Goal: Use online tool/utility: Utilize a website feature to perform a specific function

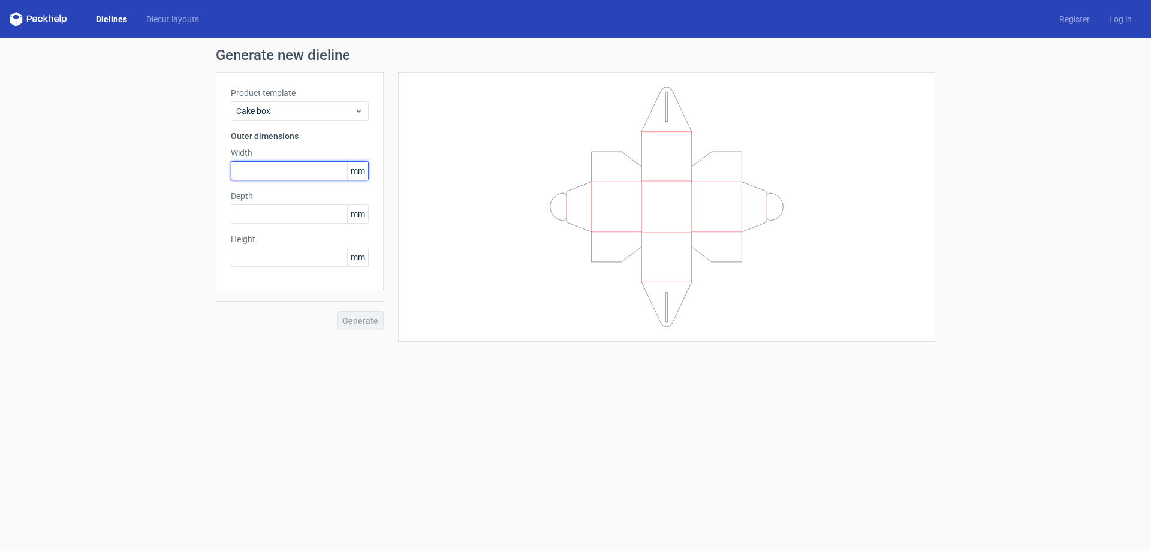
click at [287, 170] on input "text" at bounding box center [300, 170] width 138 height 19
click at [357, 173] on span "mm" at bounding box center [357, 171] width 21 height 18
click at [361, 173] on span "mm" at bounding box center [357, 171] width 21 height 18
click at [259, 170] on input "text" at bounding box center [300, 170] width 138 height 19
click at [247, 169] on input "text" at bounding box center [300, 170] width 138 height 19
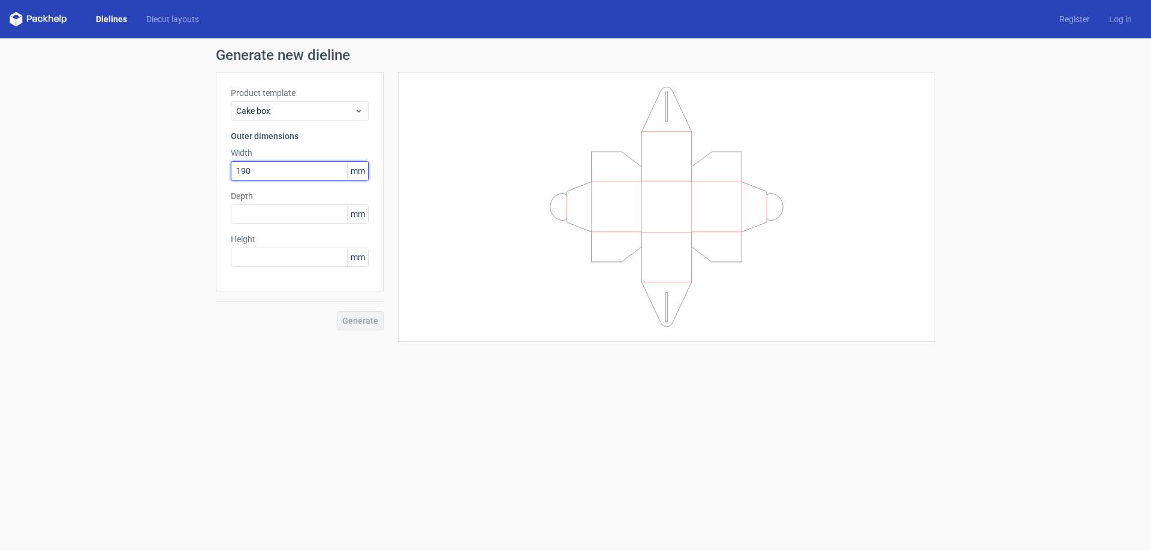
type input "190"
type input "127"
type input "63"
click at [262, 171] on input "190" at bounding box center [300, 170] width 138 height 19
click at [355, 316] on span "Generate" at bounding box center [360, 320] width 36 height 8
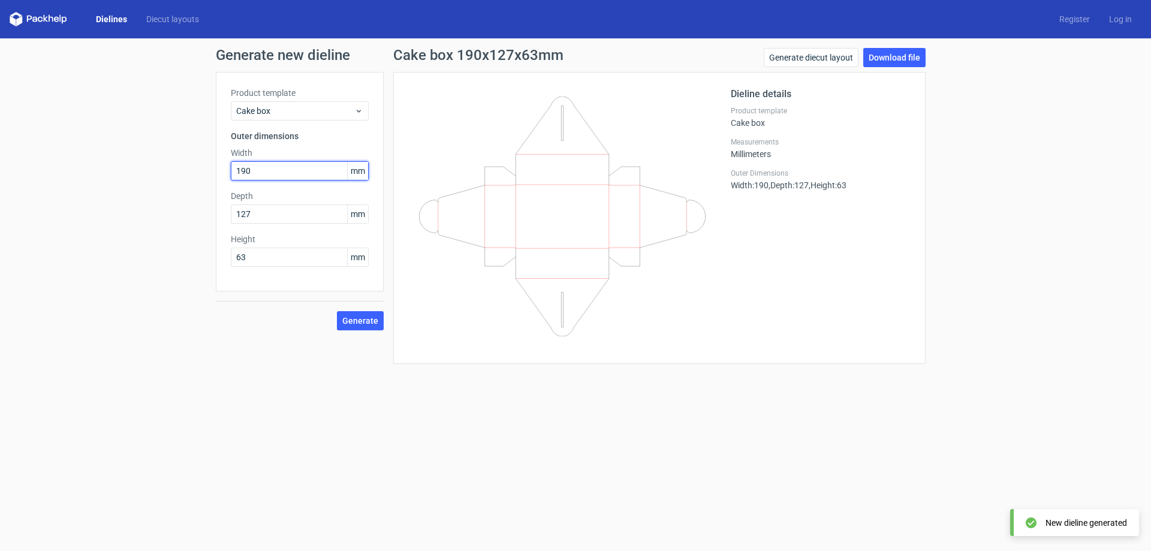
drag, startPoint x: 263, startPoint y: 170, endPoint x: 219, endPoint y: 168, distance: 44.4
click at [219, 168] on div "Product template Cake box Outer dimensions Width 190 mm Depth 127 mm Height 63 …" at bounding box center [300, 181] width 168 height 219
type input "127"
type input "190"
click at [350, 318] on span "Generate" at bounding box center [360, 320] width 36 height 8
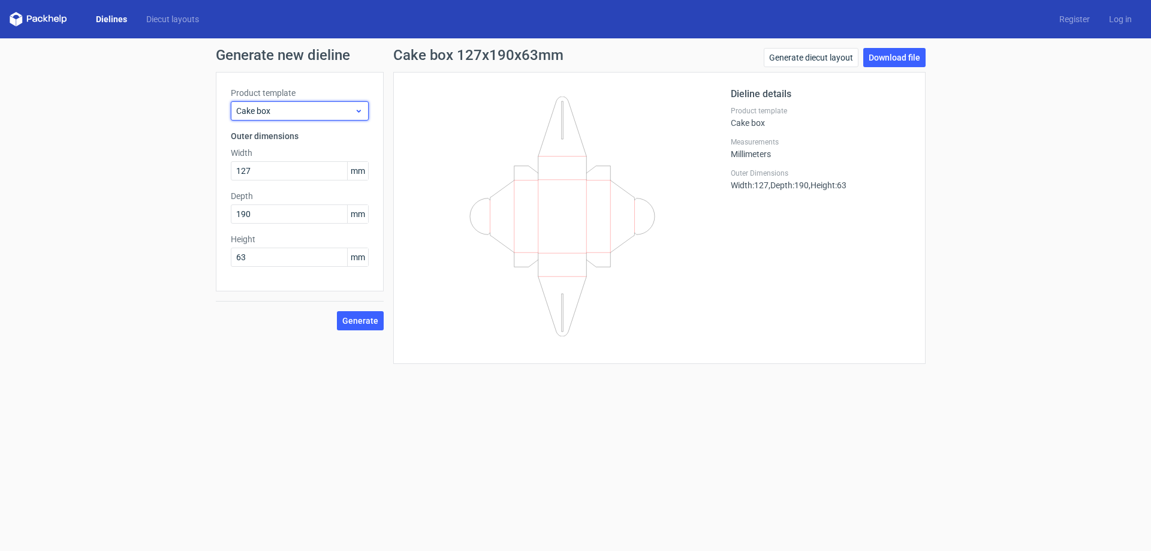
click at [307, 109] on span "Cake box" at bounding box center [295, 111] width 118 height 12
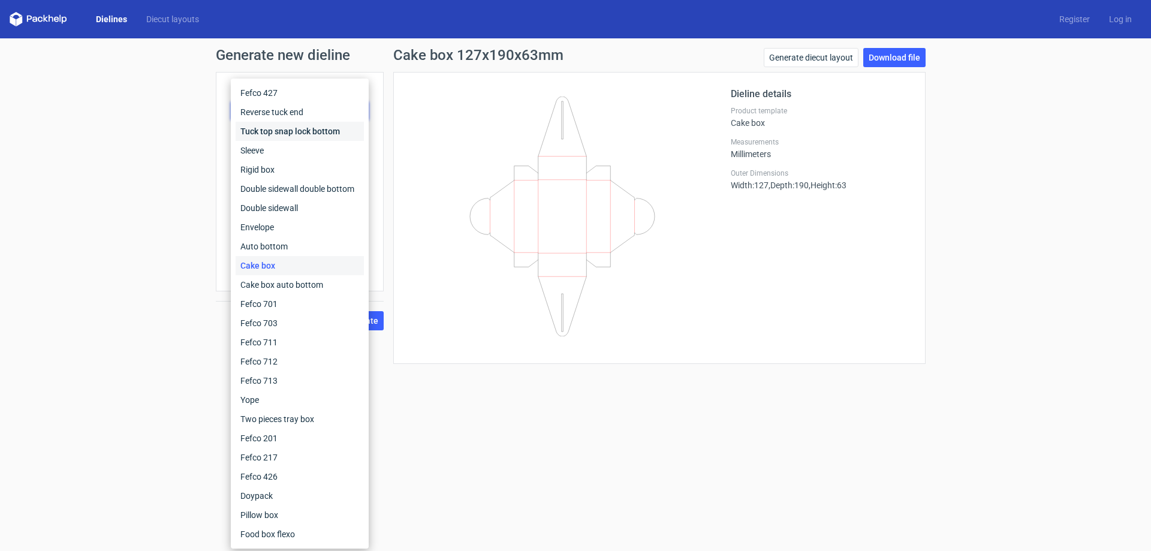
click at [309, 136] on div "Tuck top snap lock bottom" at bounding box center [300, 131] width 128 height 19
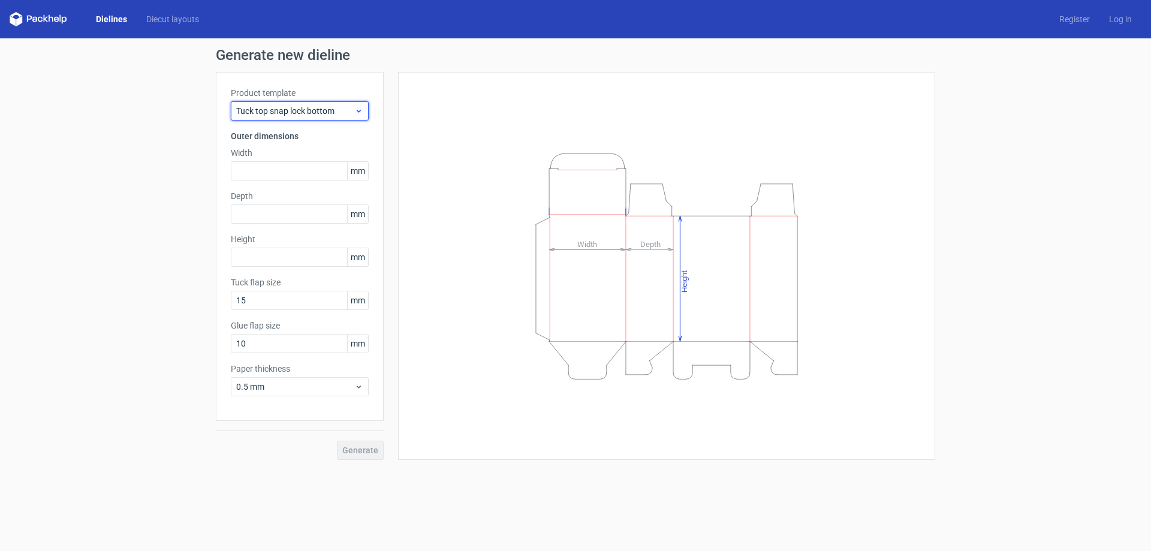
click at [307, 108] on span "Tuck top snap lock bottom" at bounding box center [295, 111] width 118 height 12
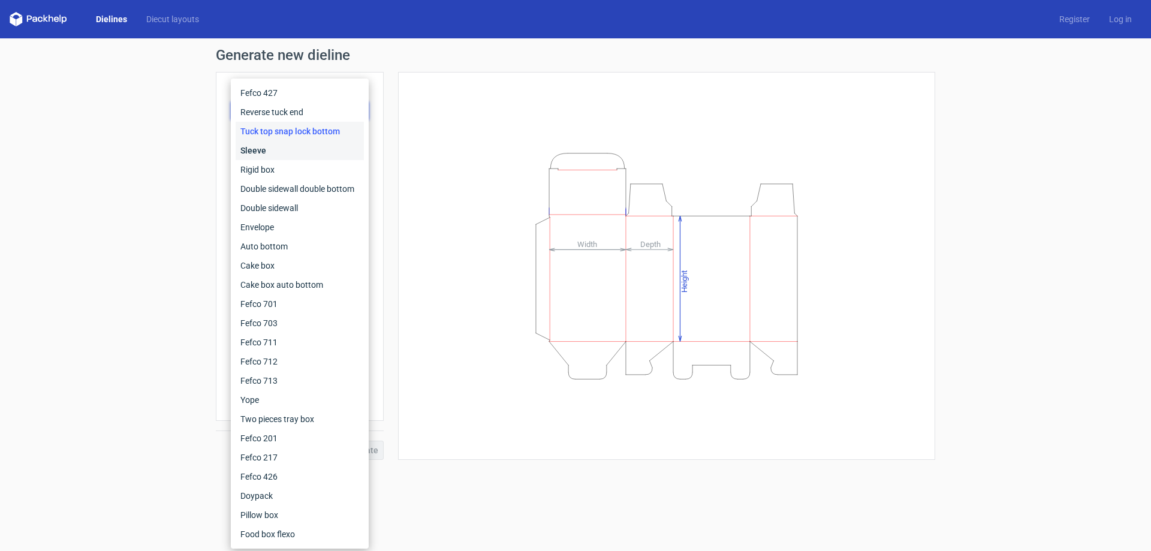
click at [275, 154] on div "Sleeve" at bounding box center [300, 150] width 128 height 19
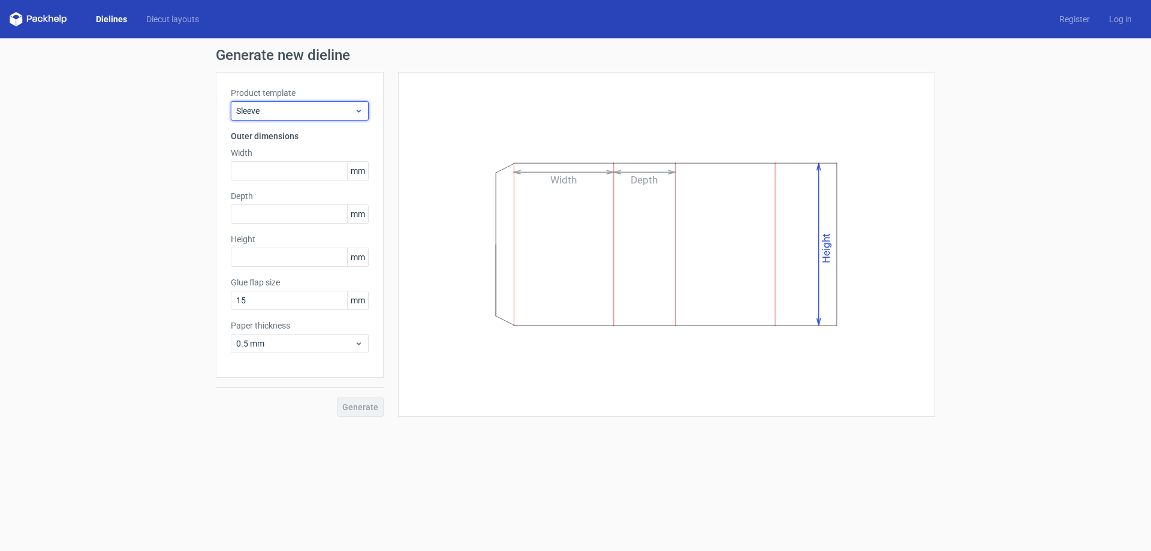
click at [294, 113] on span "Sleeve" at bounding box center [295, 111] width 118 height 12
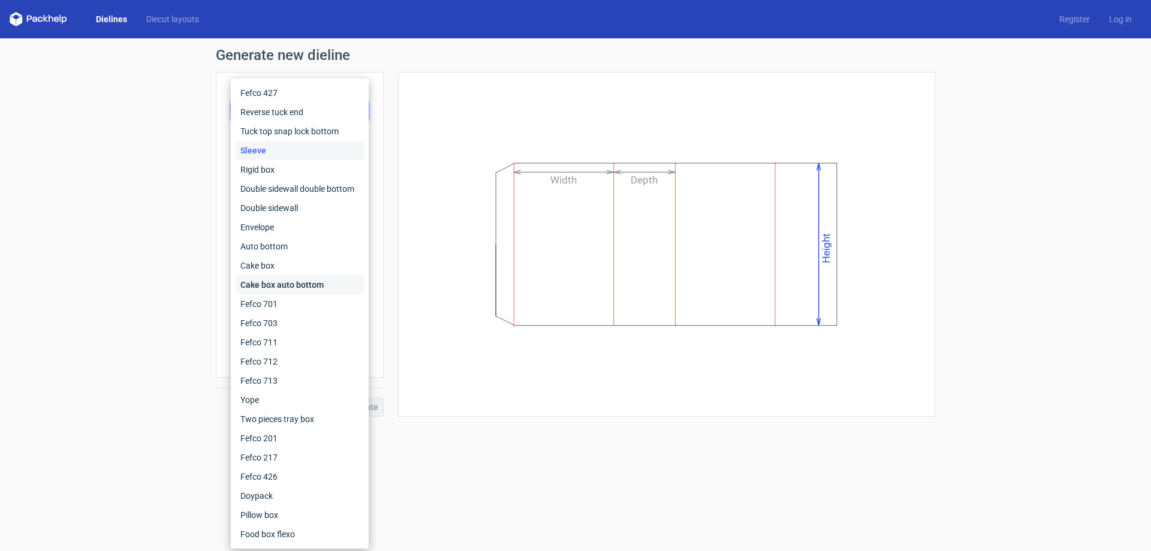
click at [285, 280] on div "Cake box auto bottom" at bounding box center [300, 284] width 128 height 19
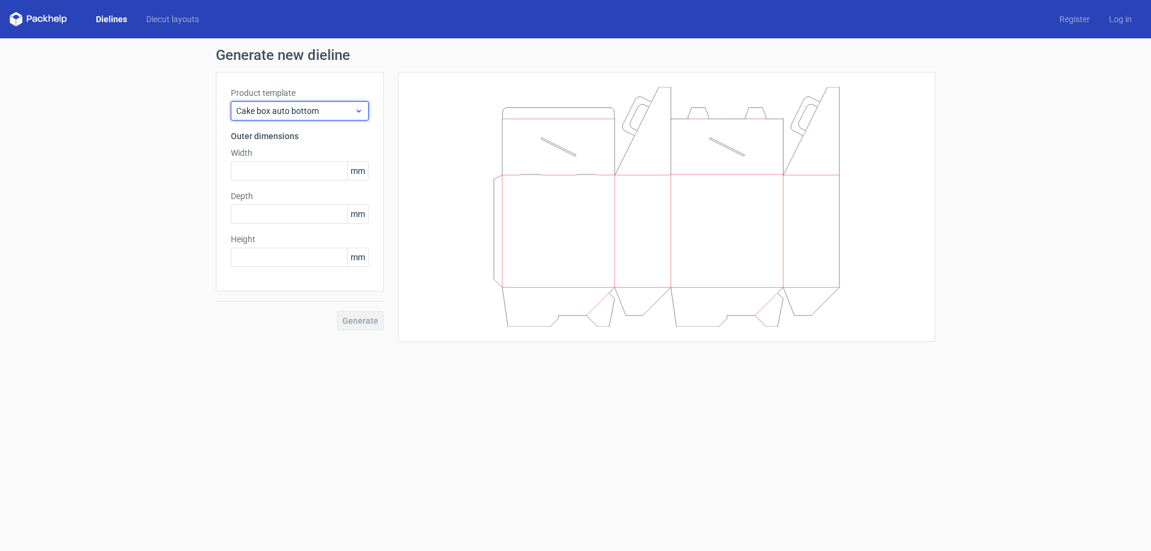
click at [309, 109] on span "Cake box auto bottom" at bounding box center [295, 111] width 118 height 12
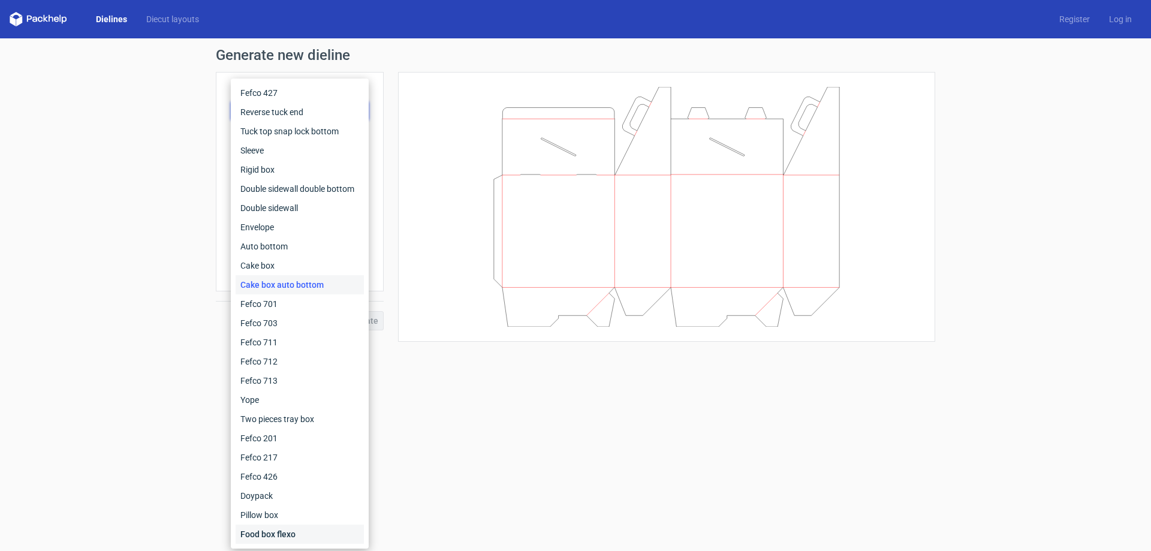
click at [297, 530] on div "Food box flexo" at bounding box center [300, 533] width 128 height 19
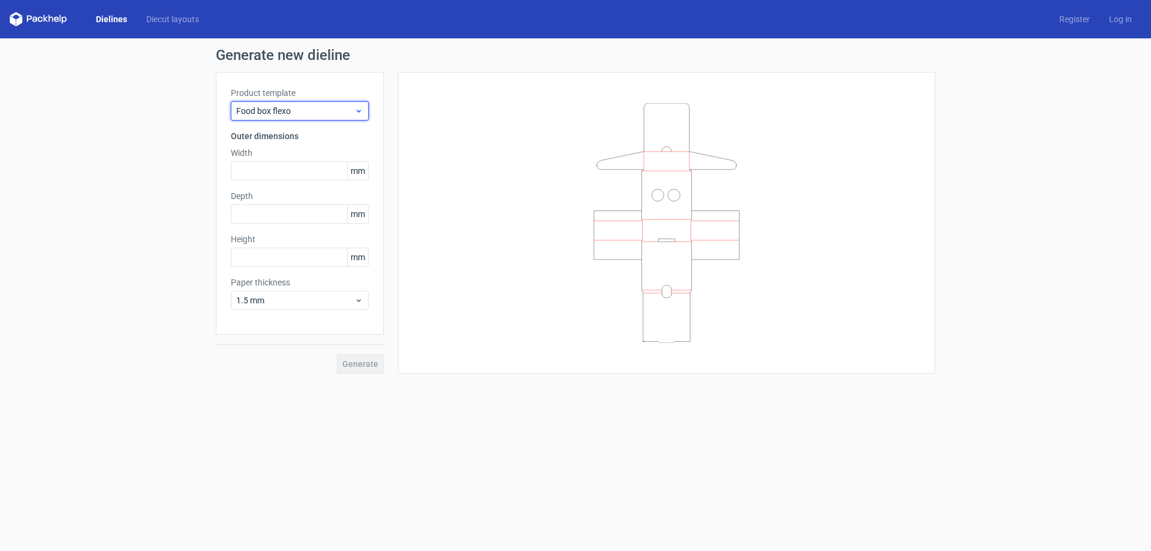
click at [299, 107] on span "Food box flexo" at bounding box center [295, 111] width 118 height 12
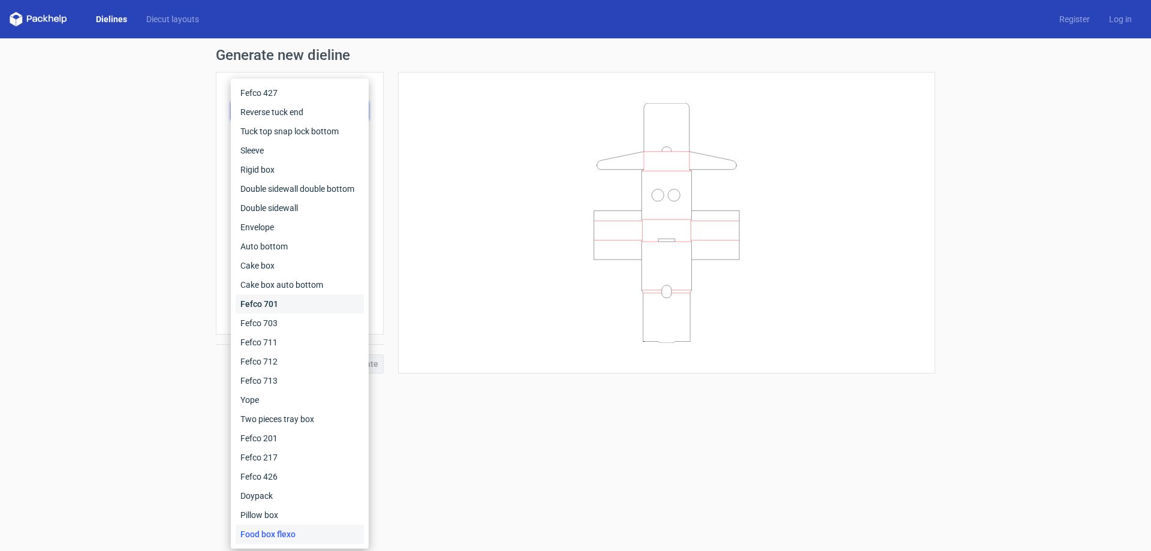
click at [297, 303] on div "Fefco 701" at bounding box center [300, 303] width 128 height 19
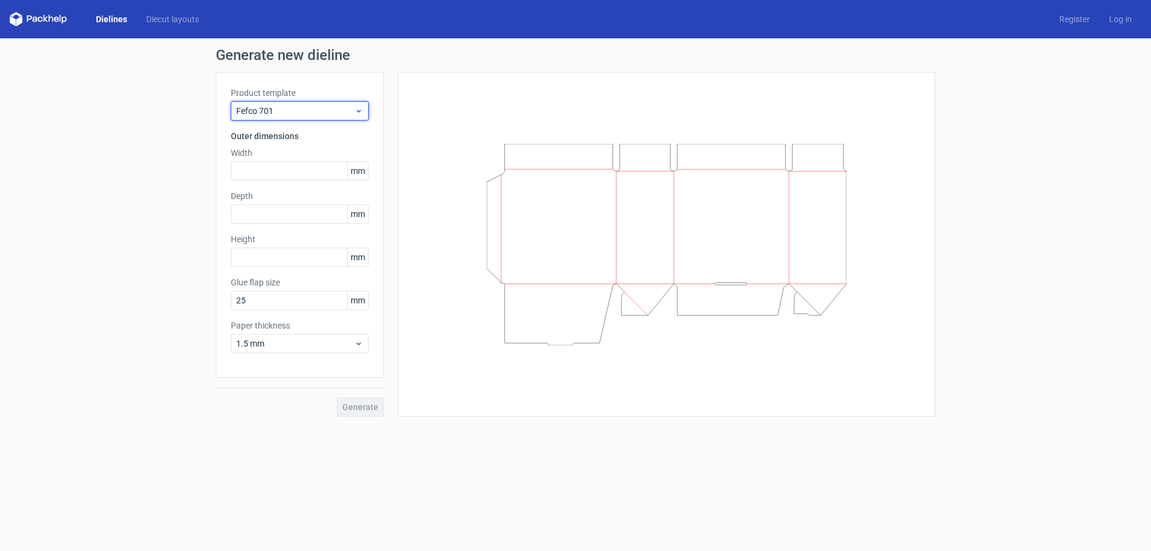
click at [291, 105] on span "Fefco 701" at bounding box center [295, 111] width 118 height 12
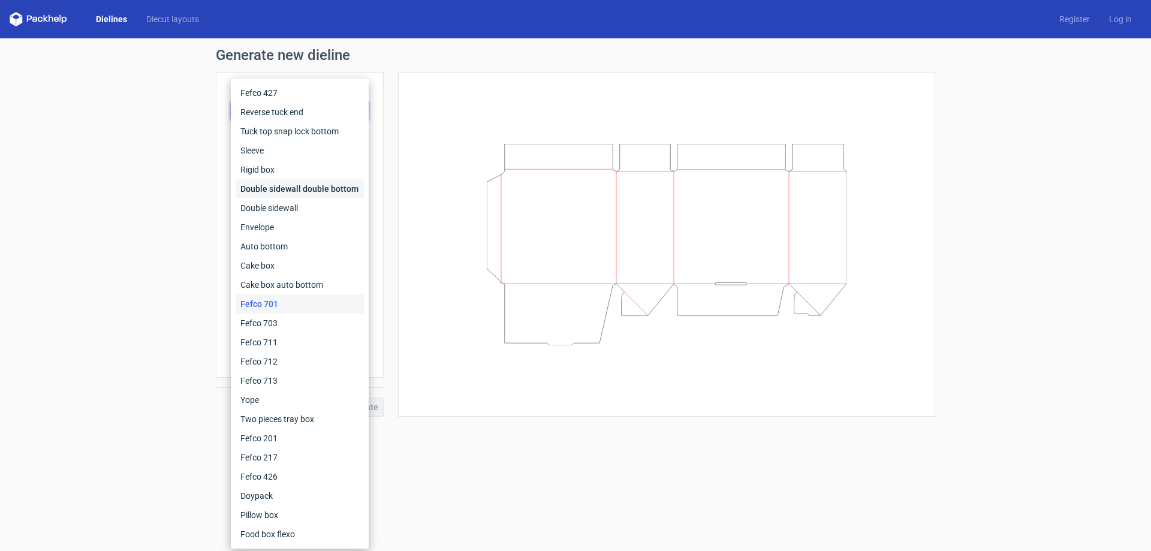
click at [285, 191] on div "Double sidewall double bottom" at bounding box center [300, 188] width 128 height 19
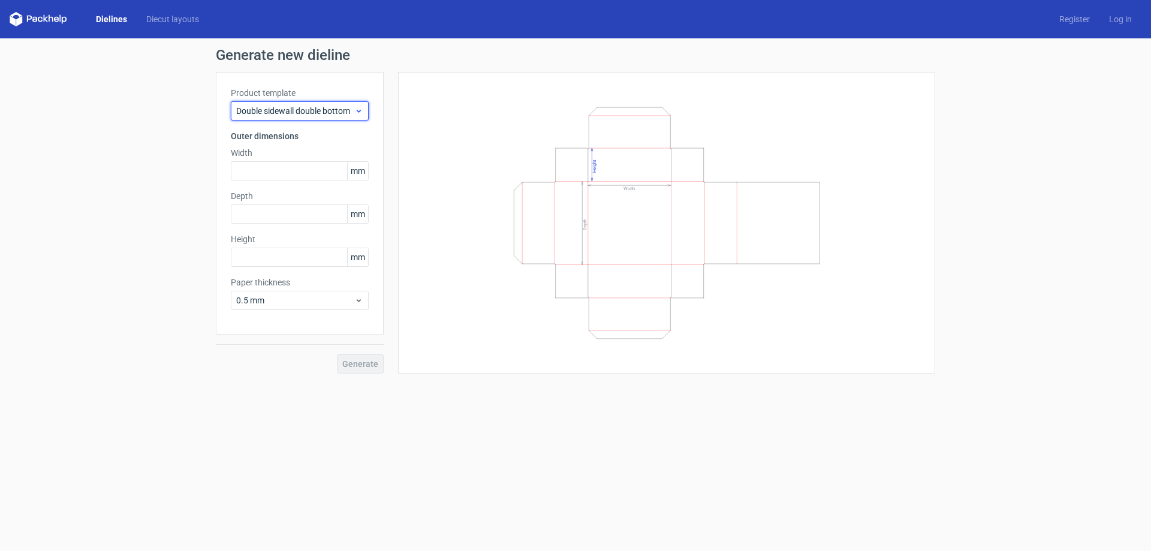
click at [351, 108] on span "Double sidewall double bottom" at bounding box center [295, 111] width 118 height 12
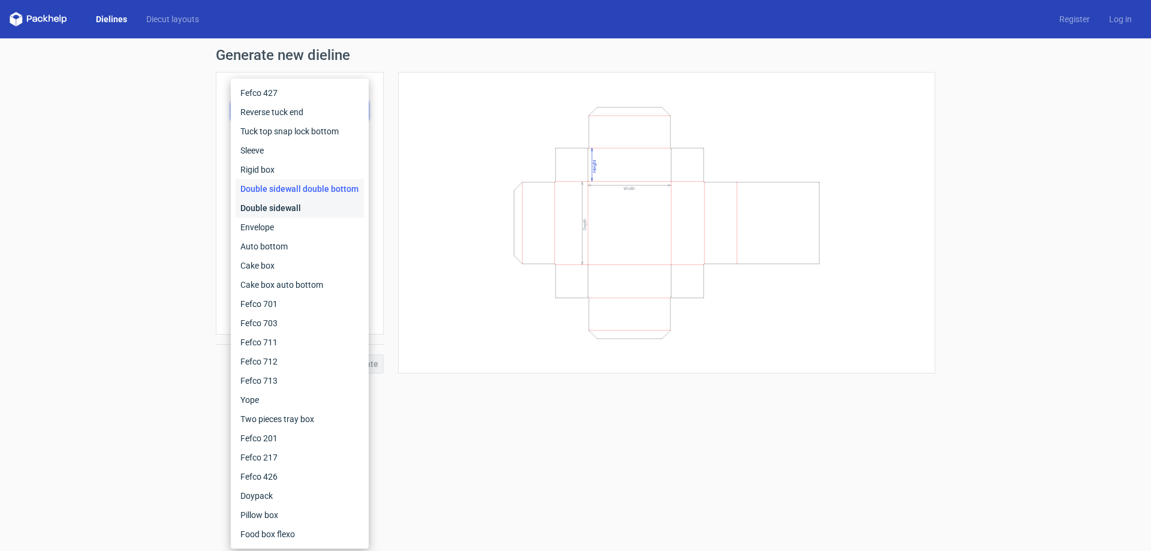
click at [285, 203] on div "Double sidewall" at bounding box center [300, 207] width 128 height 19
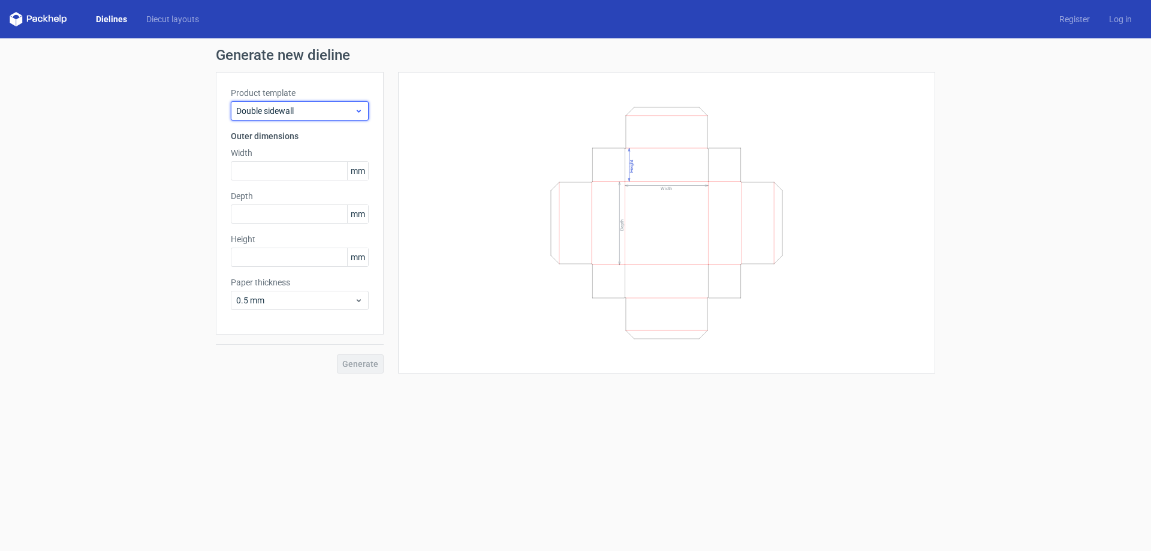
click at [340, 113] on span "Double sidewall" at bounding box center [295, 111] width 118 height 12
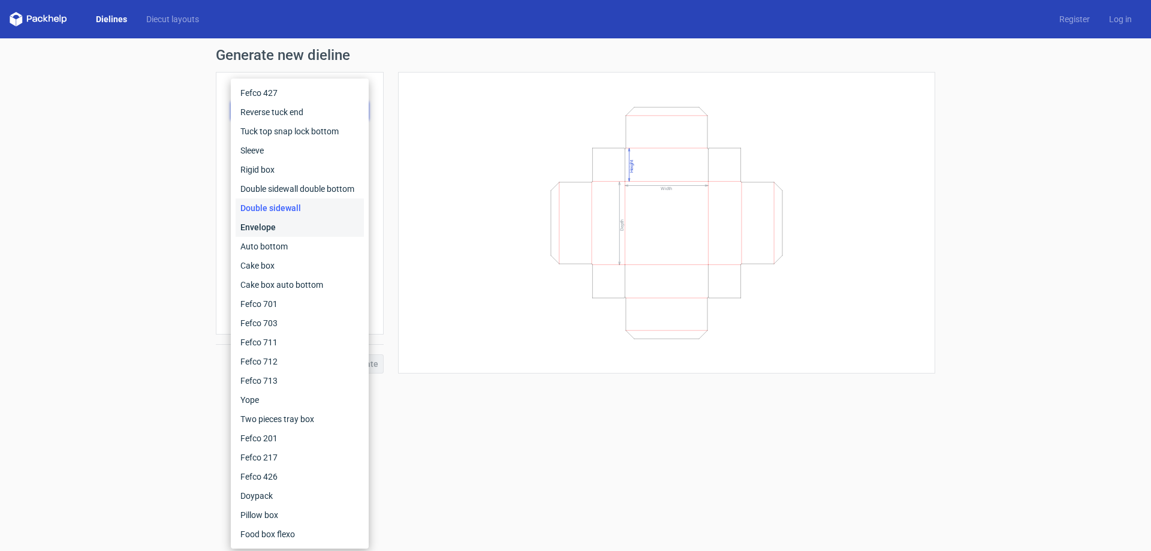
click at [289, 230] on div "Envelope" at bounding box center [300, 227] width 128 height 19
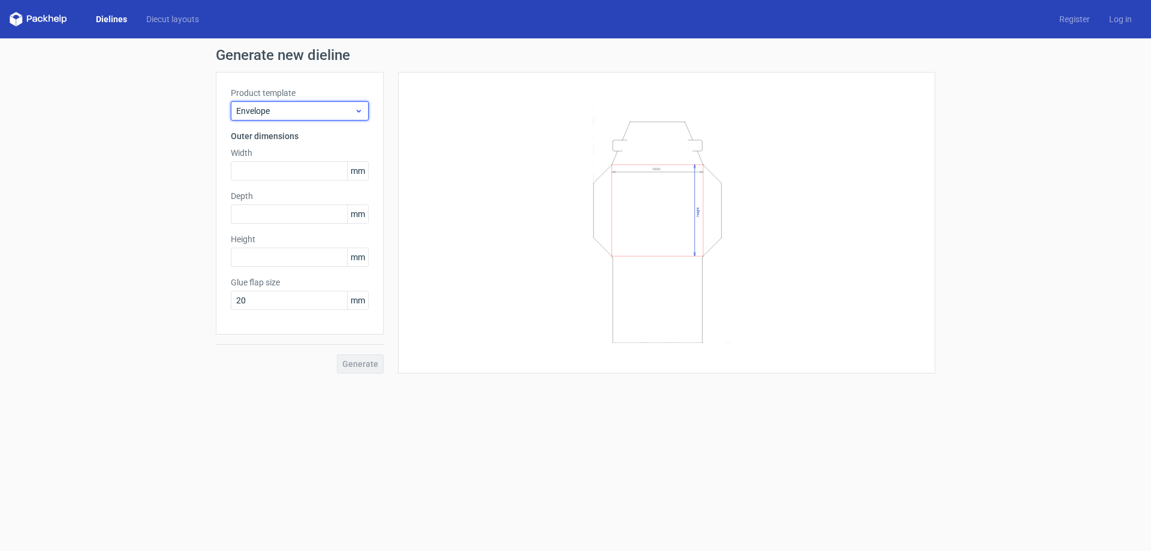
click at [322, 108] on span "Envelope" at bounding box center [295, 111] width 118 height 12
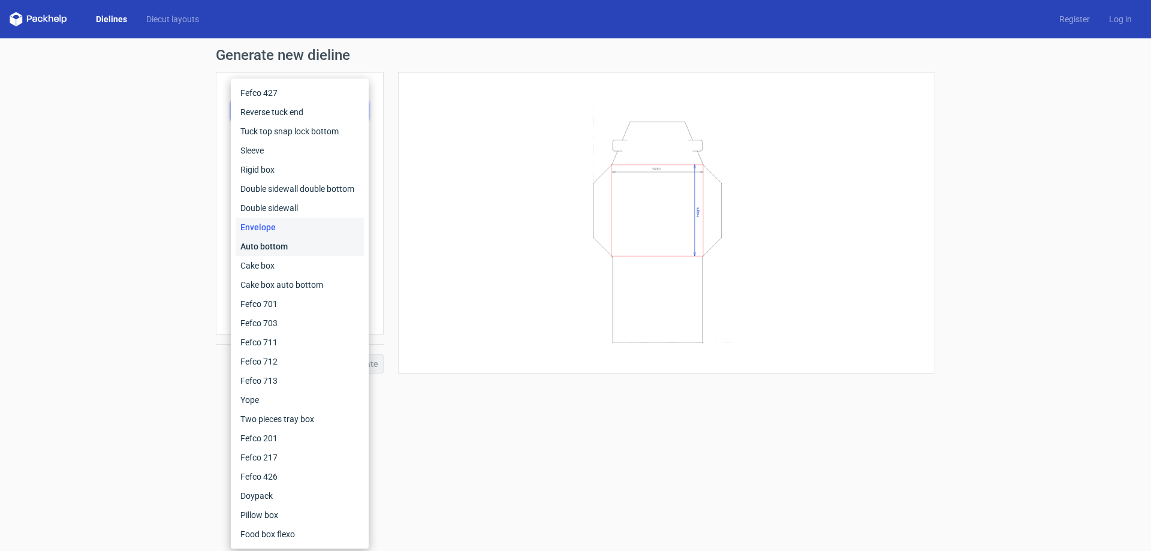
click at [298, 250] on div "Auto bottom" at bounding box center [300, 246] width 128 height 19
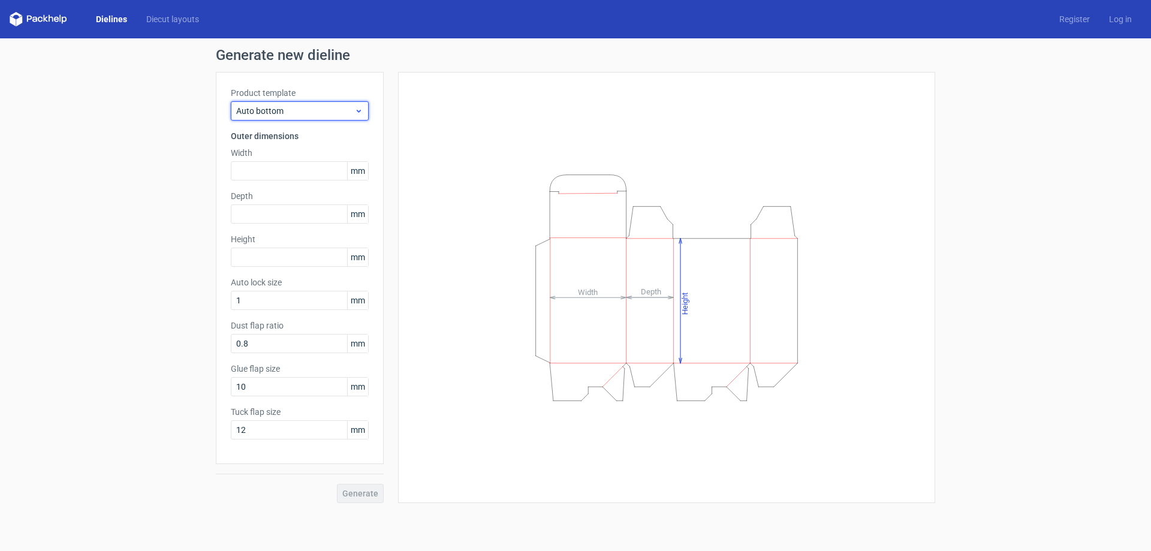
click at [296, 109] on span "Auto bottom" at bounding box center [295, 111] width 118 height 12
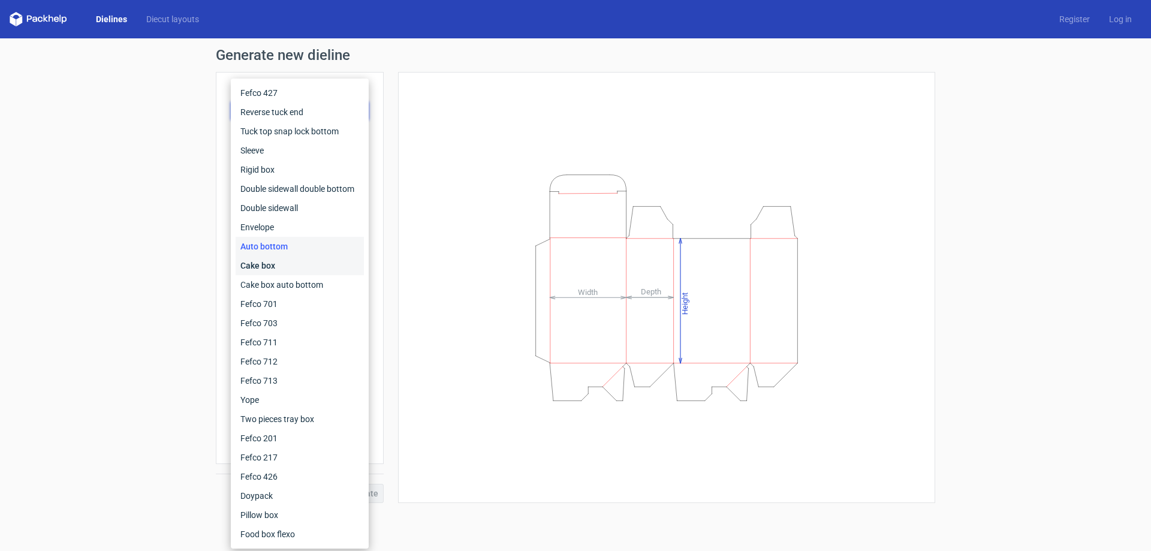
click at [276, 268] on div "Cake box" at bounding box center [300, 265] width 128 height 19
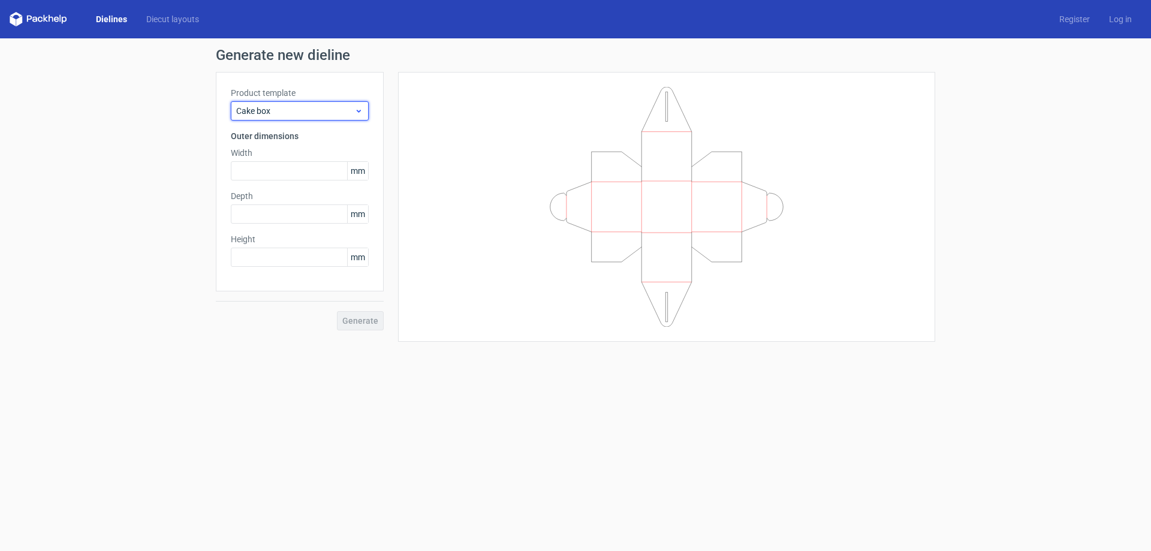
click at [333, 112] on span "Cake box" at bounding box center [295, 111] width 118 height 12
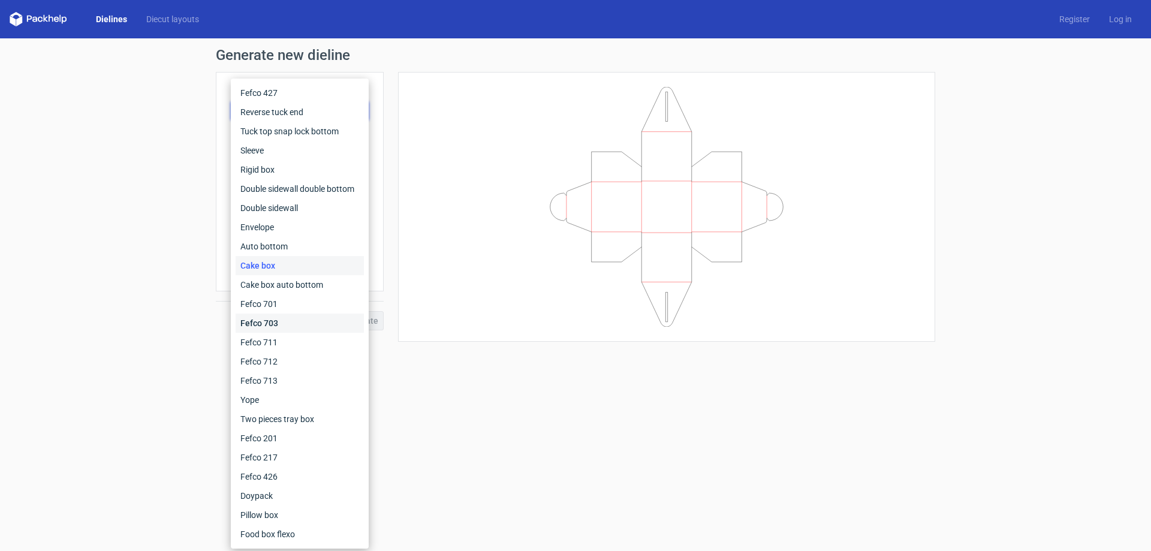
click at [280, 328] on div "Fefco 703" at bounding box center [300, 322] width 128 height 19
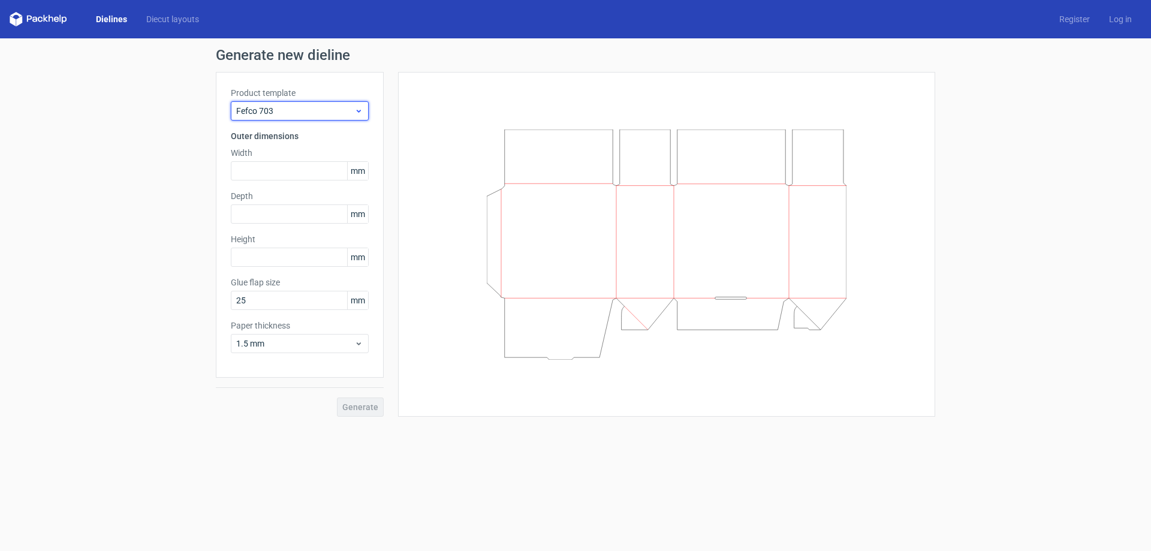
click at [306, 111] on span "Fefco 703" at bounding box center [295, 111] width 118 height 12
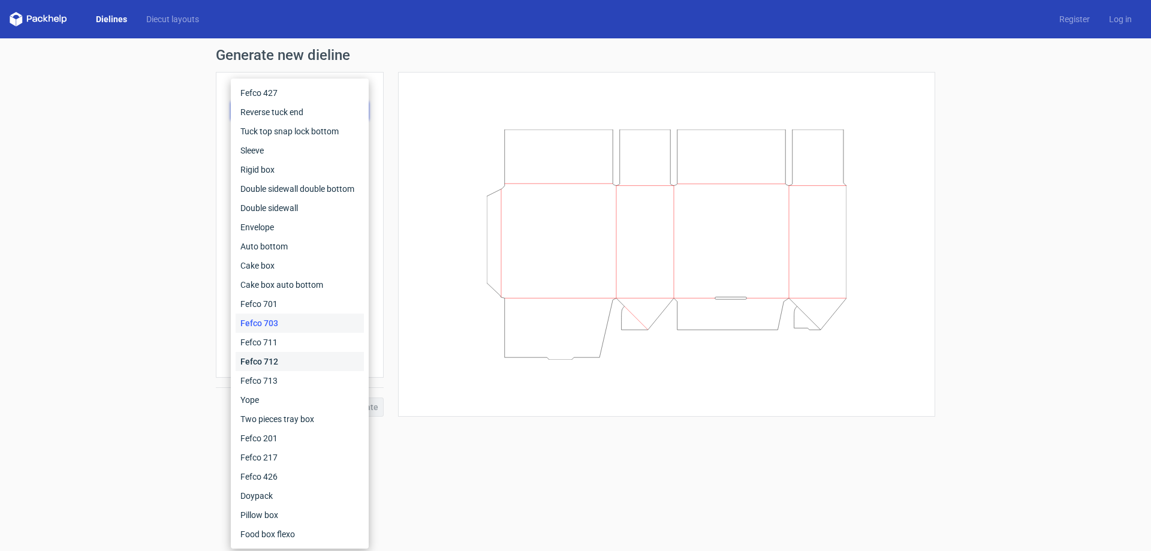
click at [270, 358] on div "Fefco 712" at bounding box center [300, 361] width 128 height 19
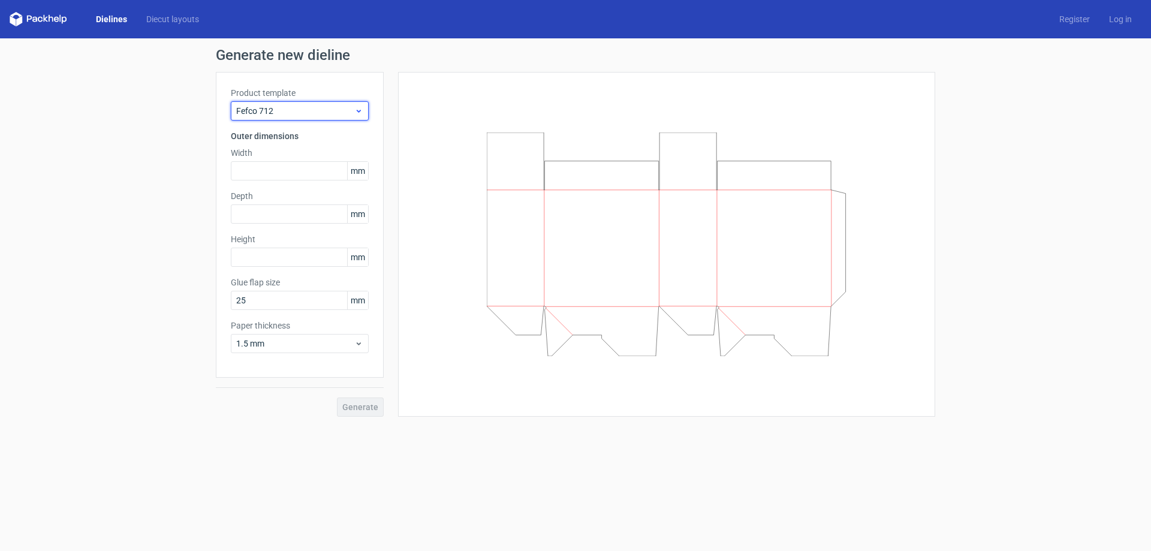
click at [289, 110] on span "Fefco 712" at bounding box center [295, 111] width 118 height 12
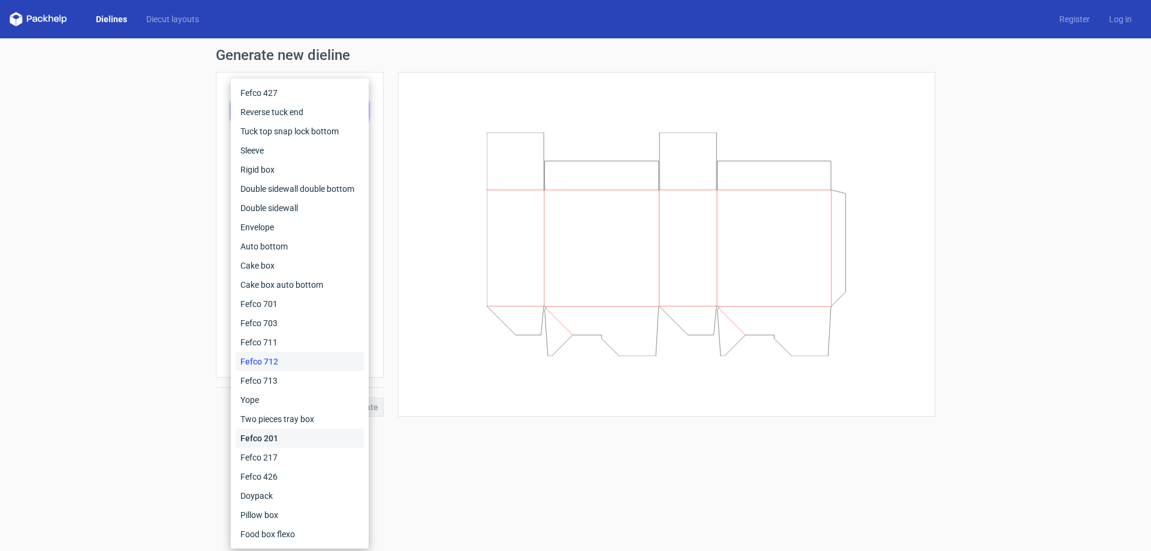
click at [269, 438] on div "Fefco 201" at bounding box center [300, 438] width 128 height 19
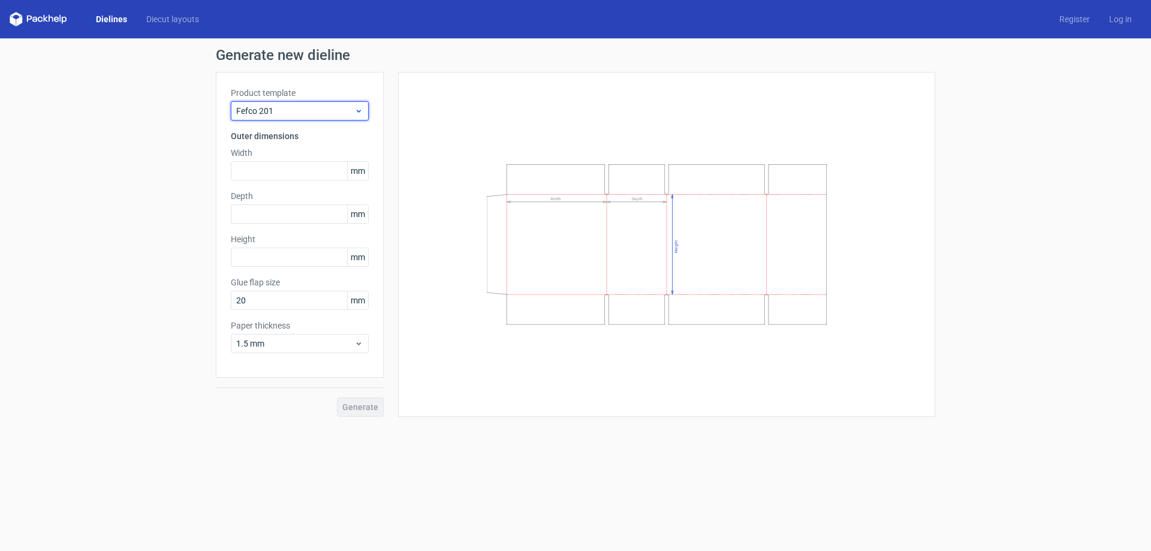
click at [289, 113] on span "Fefco 201" at bounding box center [295, 111] width 118 height 12
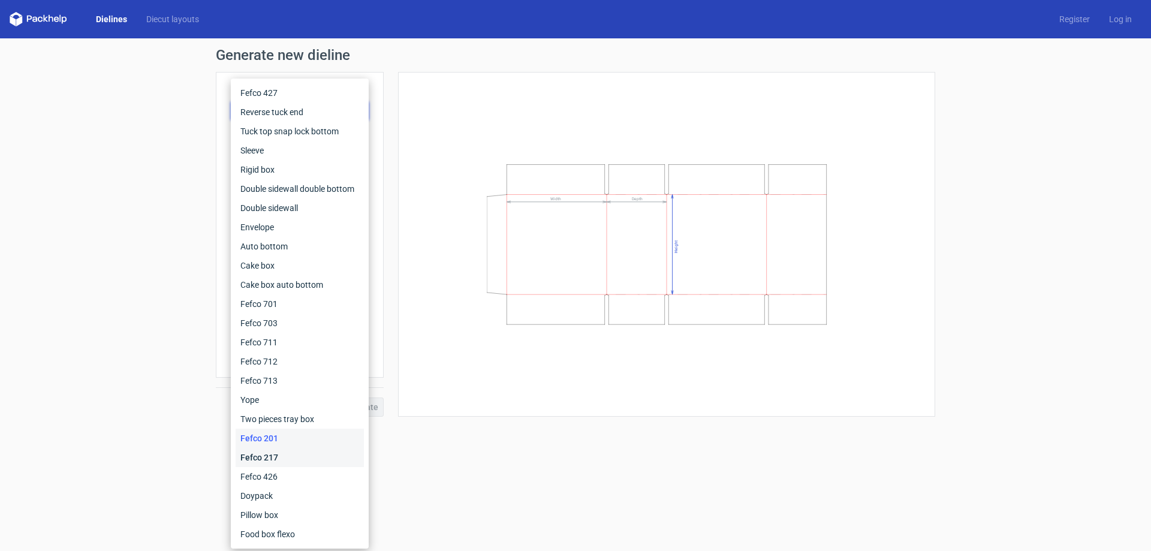
click at [283, 460] on div "Fefco 217" at bounding box center [300, 457] width 128 height 19
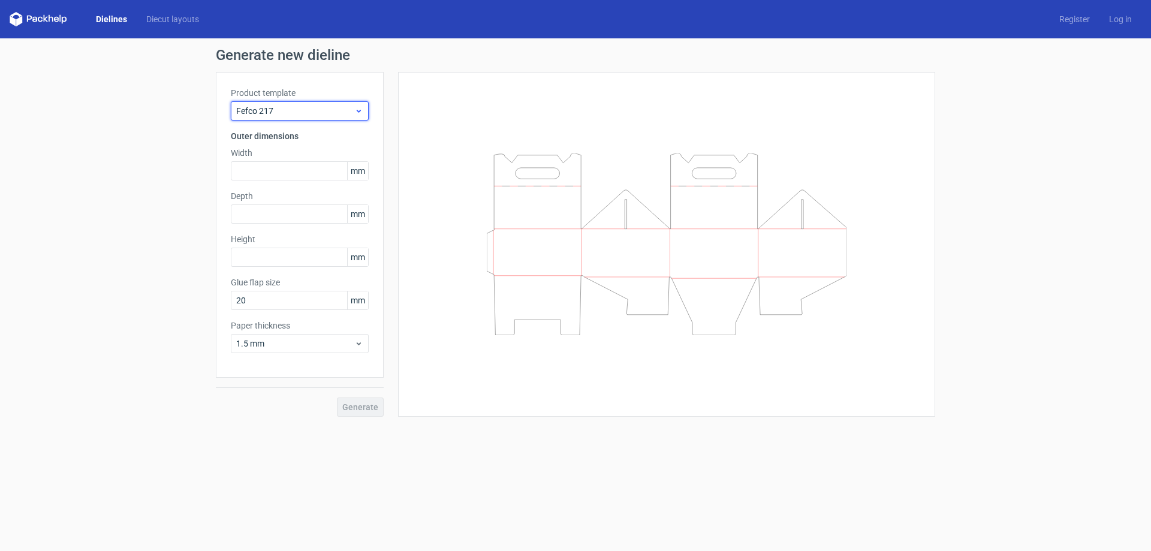
click at [280, 117] on div "Fefco 217" at bounding box center [300, 110] width 138 height 19
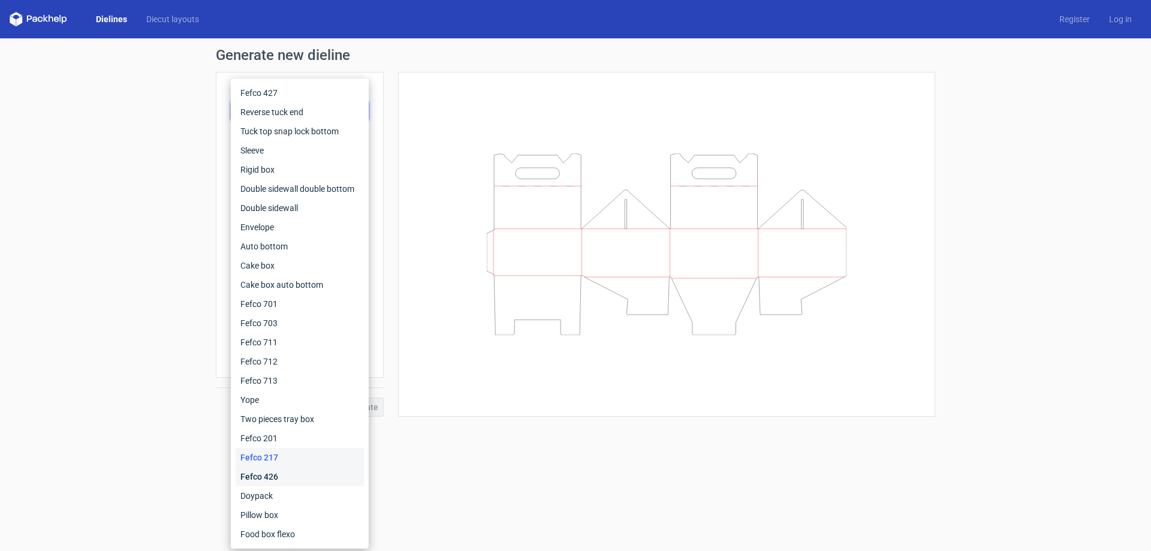
click at [264, 478] on div "Fefco 426" at bounding box center [300, 476] width 128 height 19
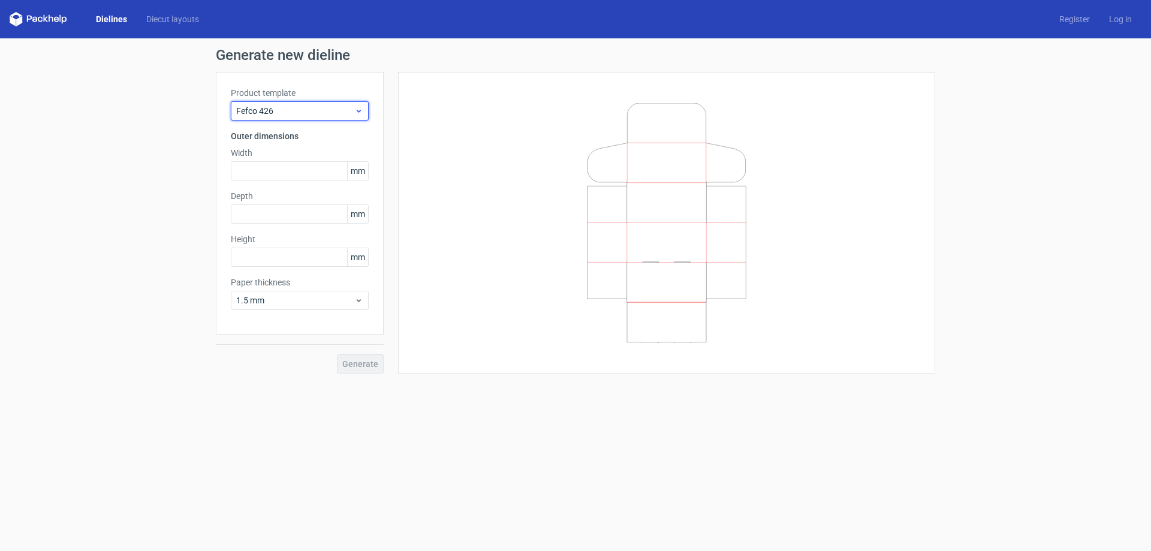
click at [268, 113] on span "Fefco 426" at bounding box center [295, 111] width 118 height 12
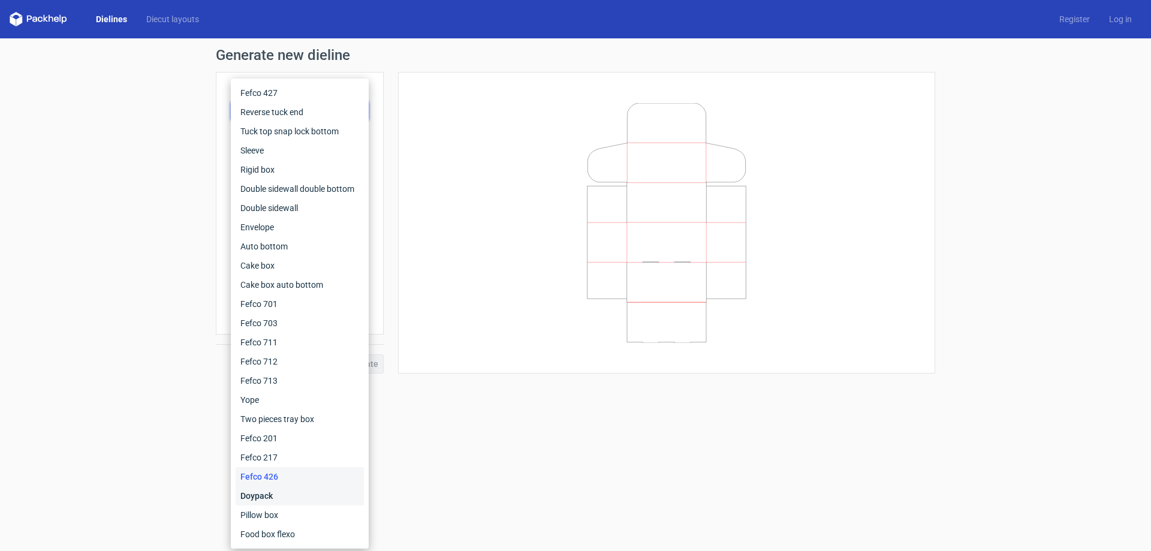
click at [263, 500] on div "Doypack" at bounding box center [300, 495] width 128 height 19
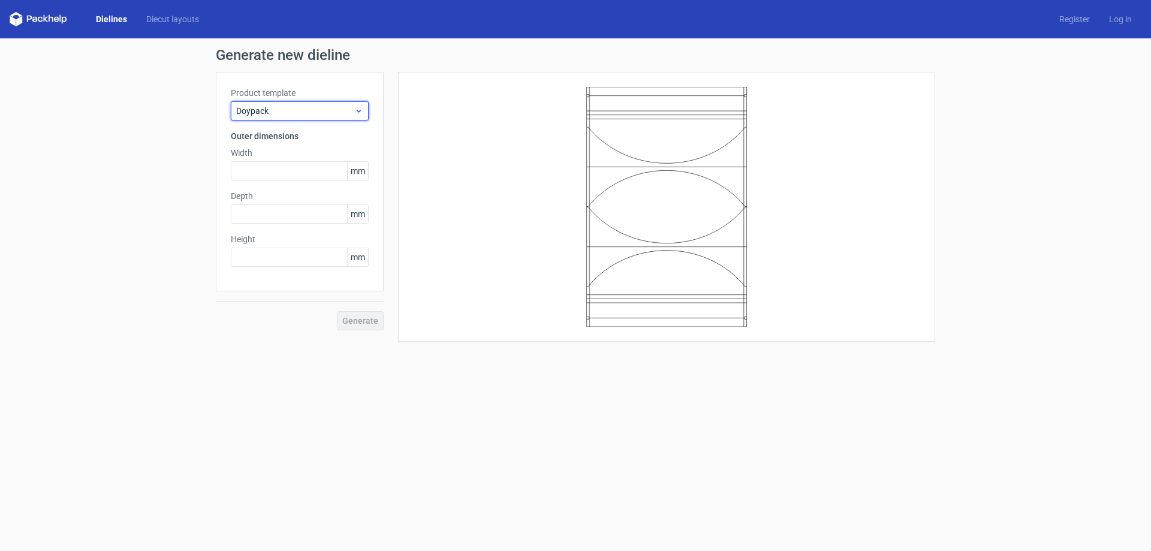
click at [300, 114] on span "Doypack" at bounding box center [295, 111] width 118 height 12
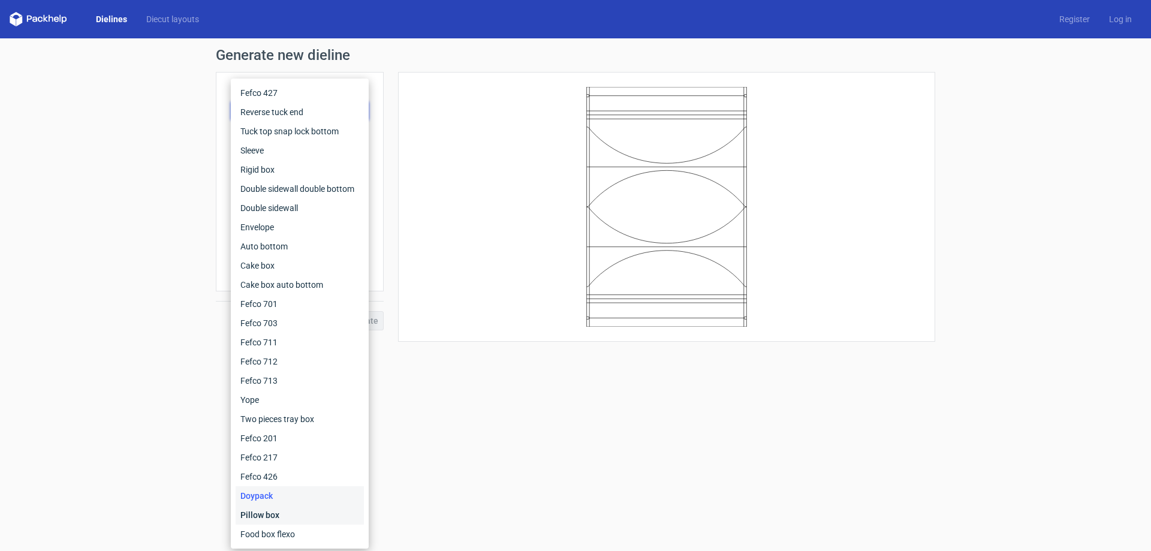
drag, startPoint x: 273, startPoint y: 515, endPoint x: 270, endPoint y: 505, distance: 9.9
click at [272, 514] on div "Pillow box" at bounding box center [300, 514] width 128 height 19
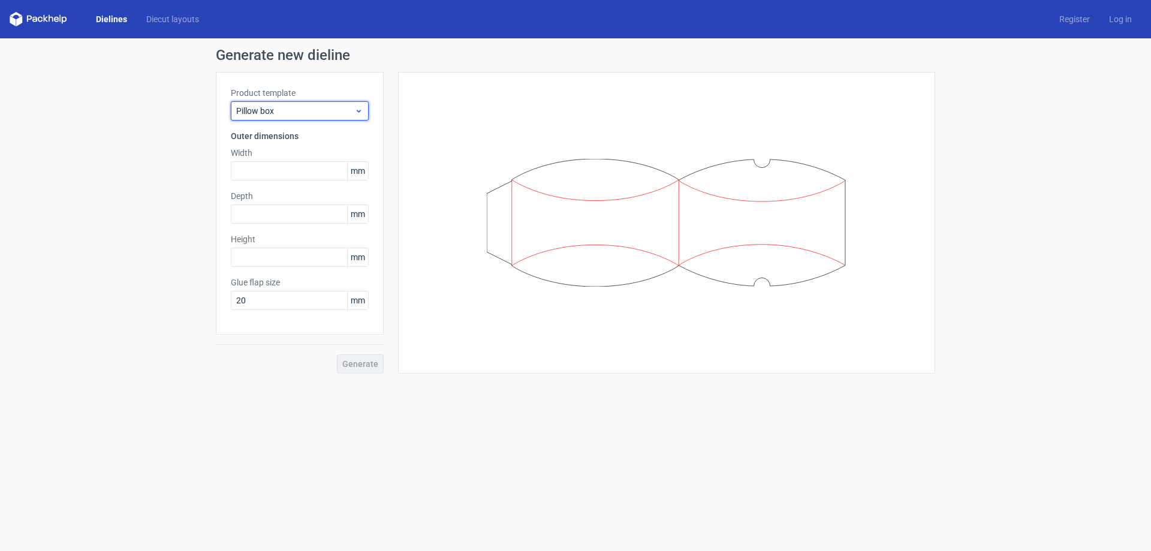
click at [299, 110] on span "Pillow box" at bounding box center [295, 111] width 118 height 12
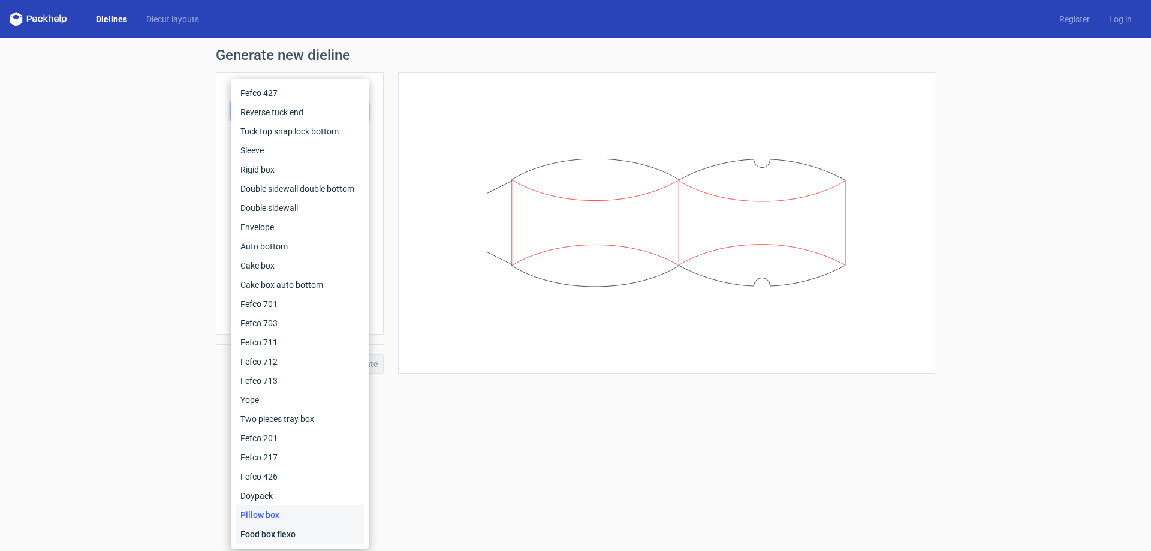
click at [266, 538] on div "Food box flexo" at bounding box center [300, 533] width 128 height 19
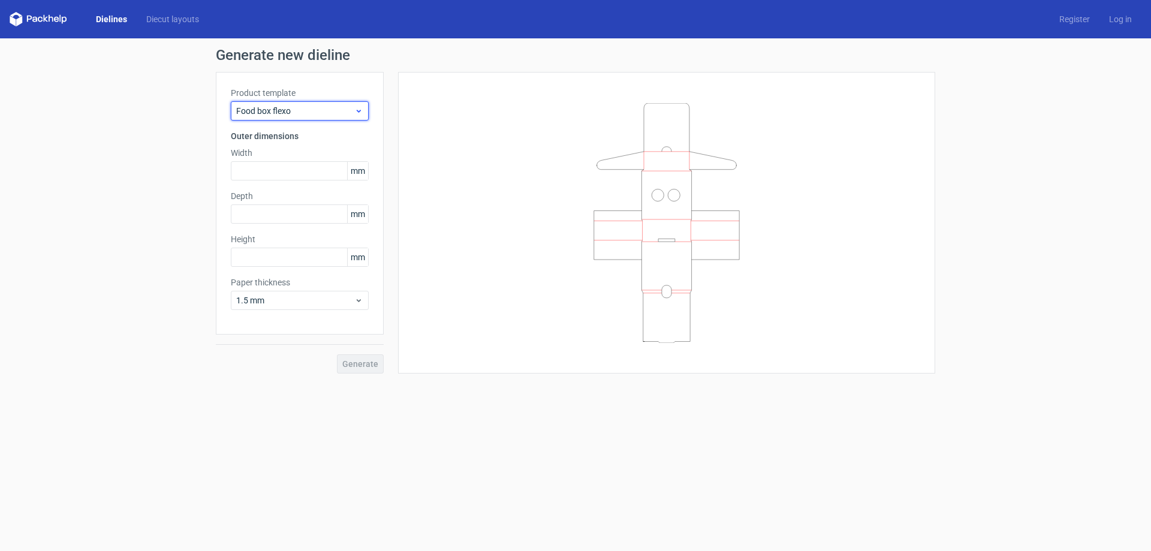
click at [296, 112] on span "Food box flexo" at bounding box center [295, 111] width 118 height 12
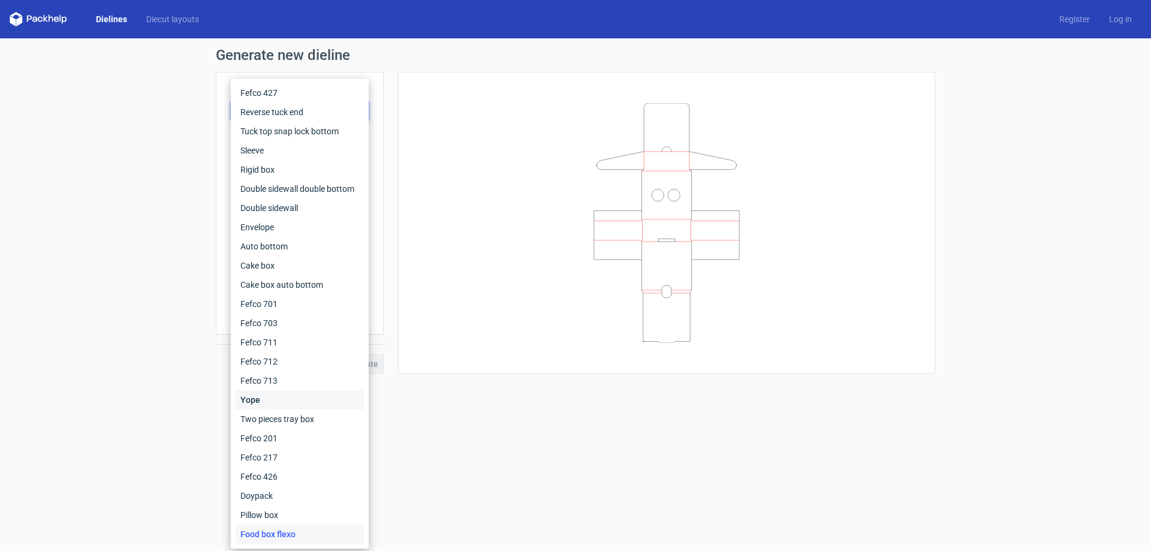
click at [249, 398] on div "Yope" at bounding box center [300, 399] width 128 height 19
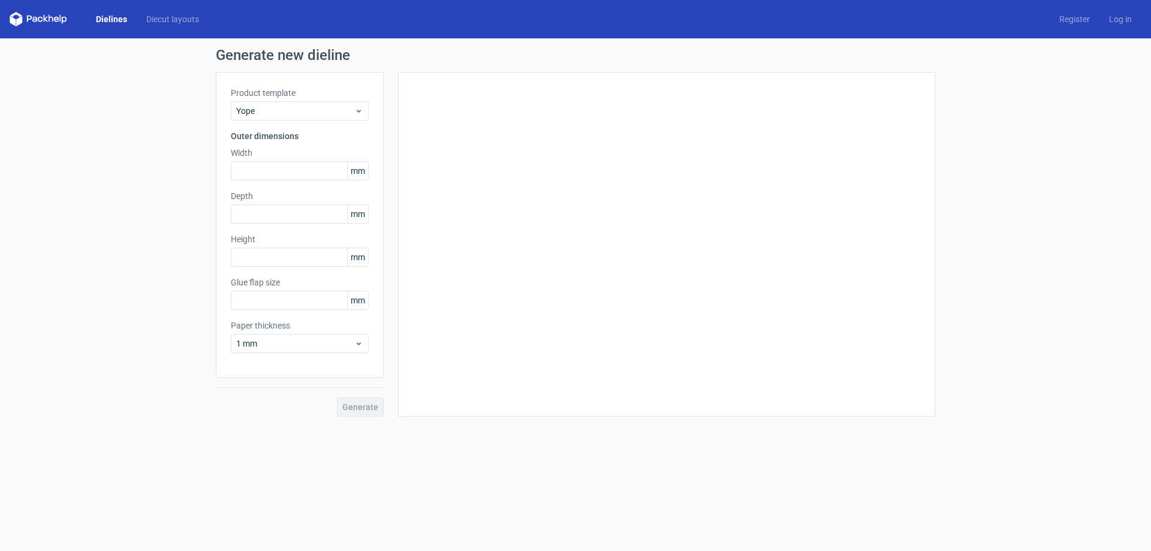
type input "17"
click at [275, 111] on span "Yope" at bounding box center [295, 111] width 118 height 12
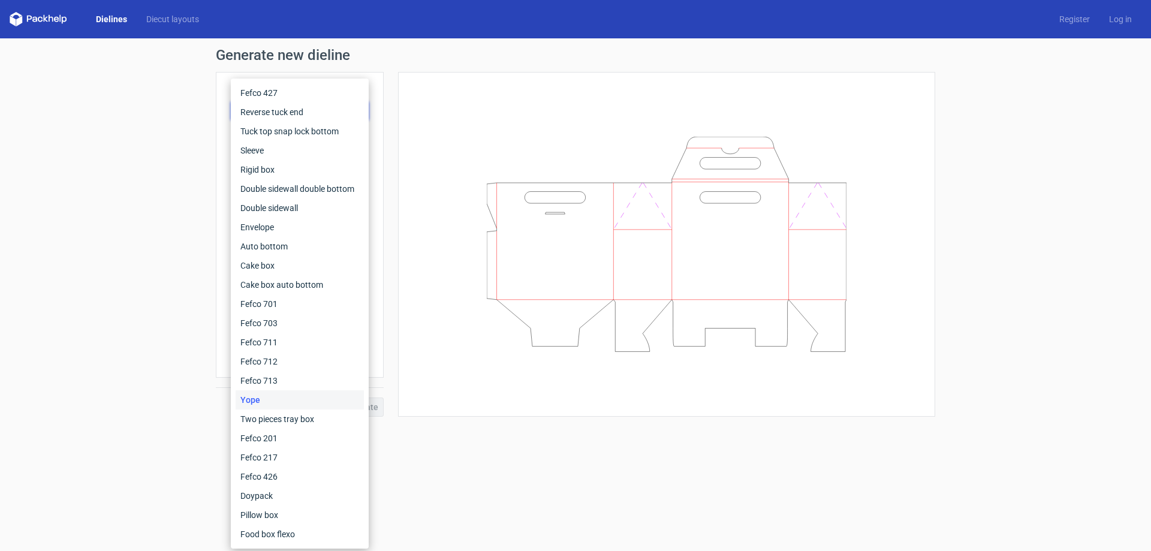
click at [102, 18] on link "Dielines" at bounding box center [111, 19] width 50 height 12
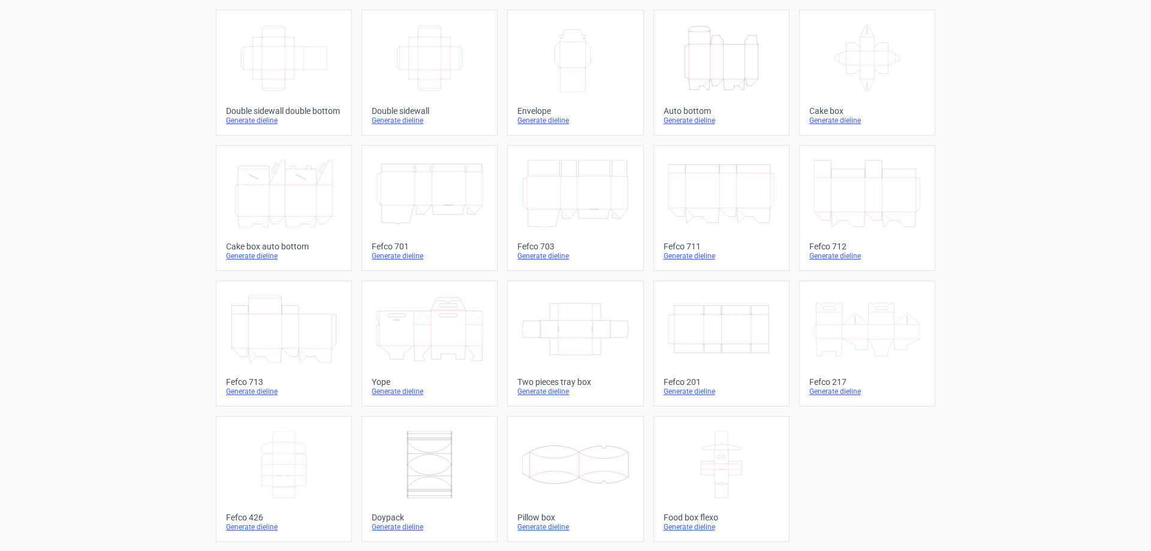
scroll to position [198, 0]
